Goal: Task Accomplishment & Management: Use online tool/utility

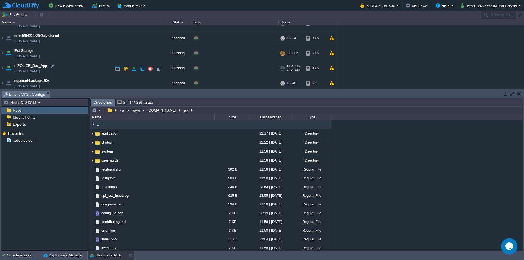
scroll to position [76, 0]
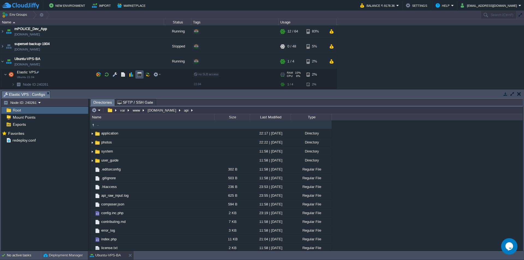
click at [140, 75] on button "button" at bounding box center [139, 74] width 5 height 5
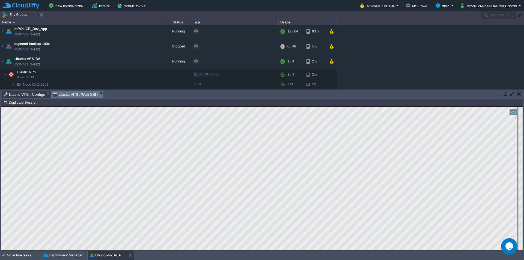
scroll to position [0, 0]
click at [25, 94] on span "Elastic VPS : Configs" at bounding box center [25, 94] width 42 height 7
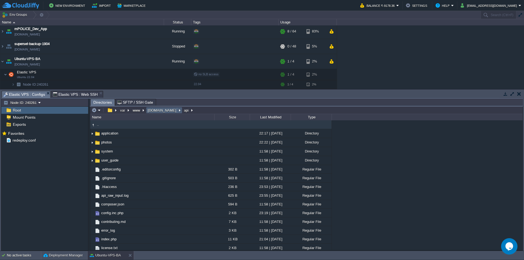
click at [157, 112] on button "[DOMAIN_NAME]" at bounding box center [162, 110] width 31 height 5
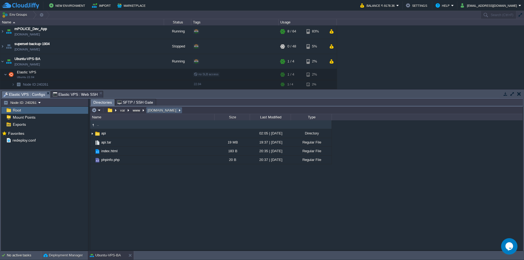
type input "/var/www/[DOMAIN_NAME]"
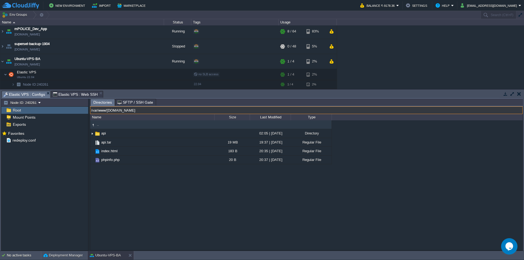
click at [191, 113] on input "/var/www/[DOMAIN_NAME]" at bounding box center [306, 111] width 433 height 8
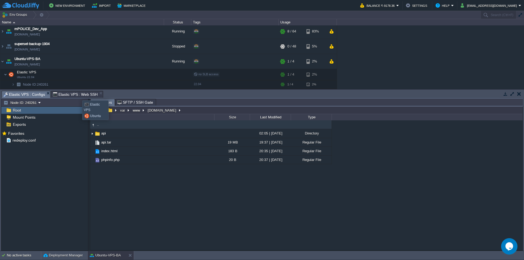
click at [80, 96] on span "Elastic VPS : Web SSH" at bounding box center [75, 94] width 45 height 7
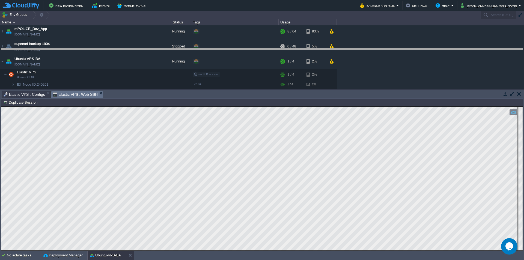
drag, startPoint x: 203, startPoint y: 98, endPoint x: 217, endPoint y: 12, distance: 87.7
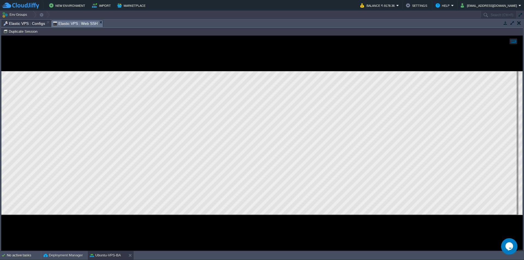
scroll to position [74, 0]
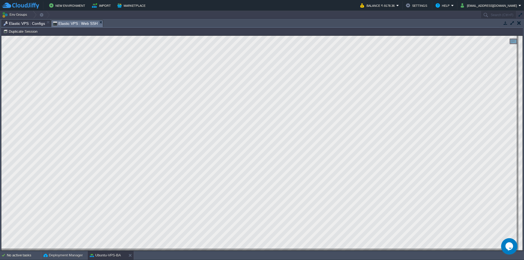
click at [31, 25] on span "Elastic VPS : Configs" at bounding box center [25, 23] width 42 height 7
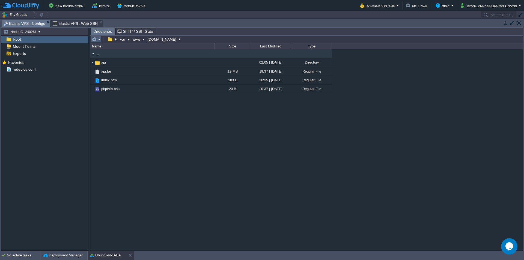
click at [99, 41] on em at bounding box center [96, 39] width 9 height 5
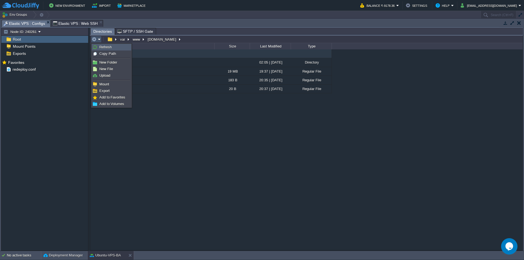
click at [111, 47] on span "Refresh" at bounding box center [105, 47] width 12 height 4
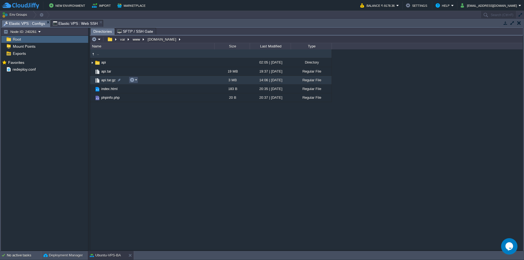
click at [133, 82] on button "button" at bounding box center [132, 80] width 5 height 5
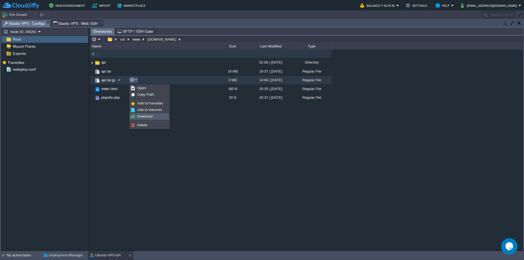
click at [148, 116] on span "Download" at bounding box center [144, 116] width 15 height 4
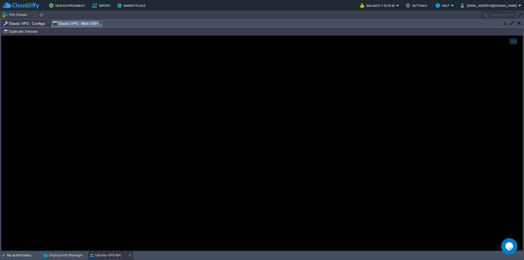
click at [65, 23] on span "Elastic VPS : Web SSH" at bounding box center [75, 23] width 45 height 7
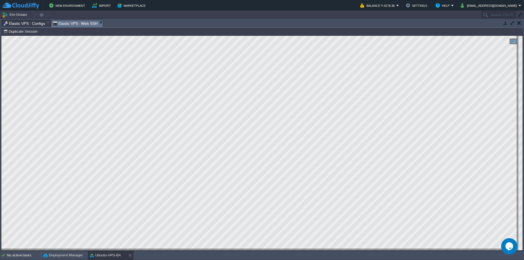
click at [29, 23] on span "Elastic VPS : Configs" at bounding box center [25, 23] width 42 height 7
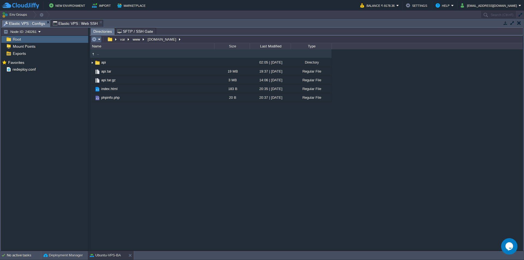
click at [98, 41] on em at bounding box center [96, 39] width 9 height 5
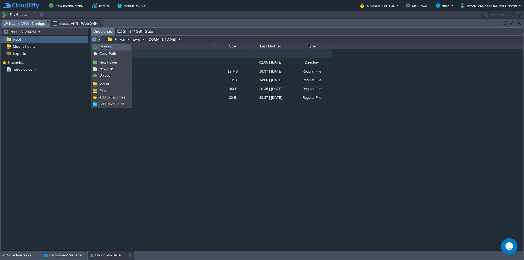
click at [100, 47] on span "Refresh" at bounding box center [105, 47] width 12 height 4
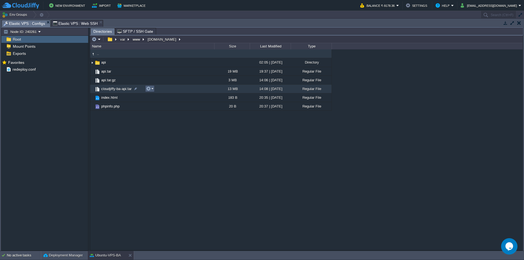
click at [153, 90] on em at bounding box center [149, 88] width 7 height 5
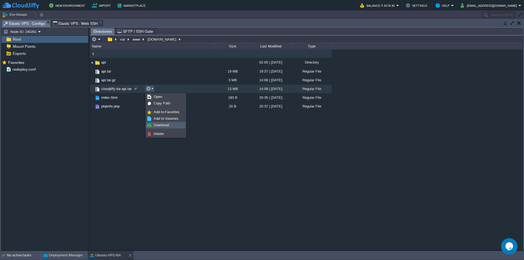
click at [159, 124] on span "Download" at bounding box center [161, 125] width 15 height 4
